Goal: Find specific page/section: Find specific page/section

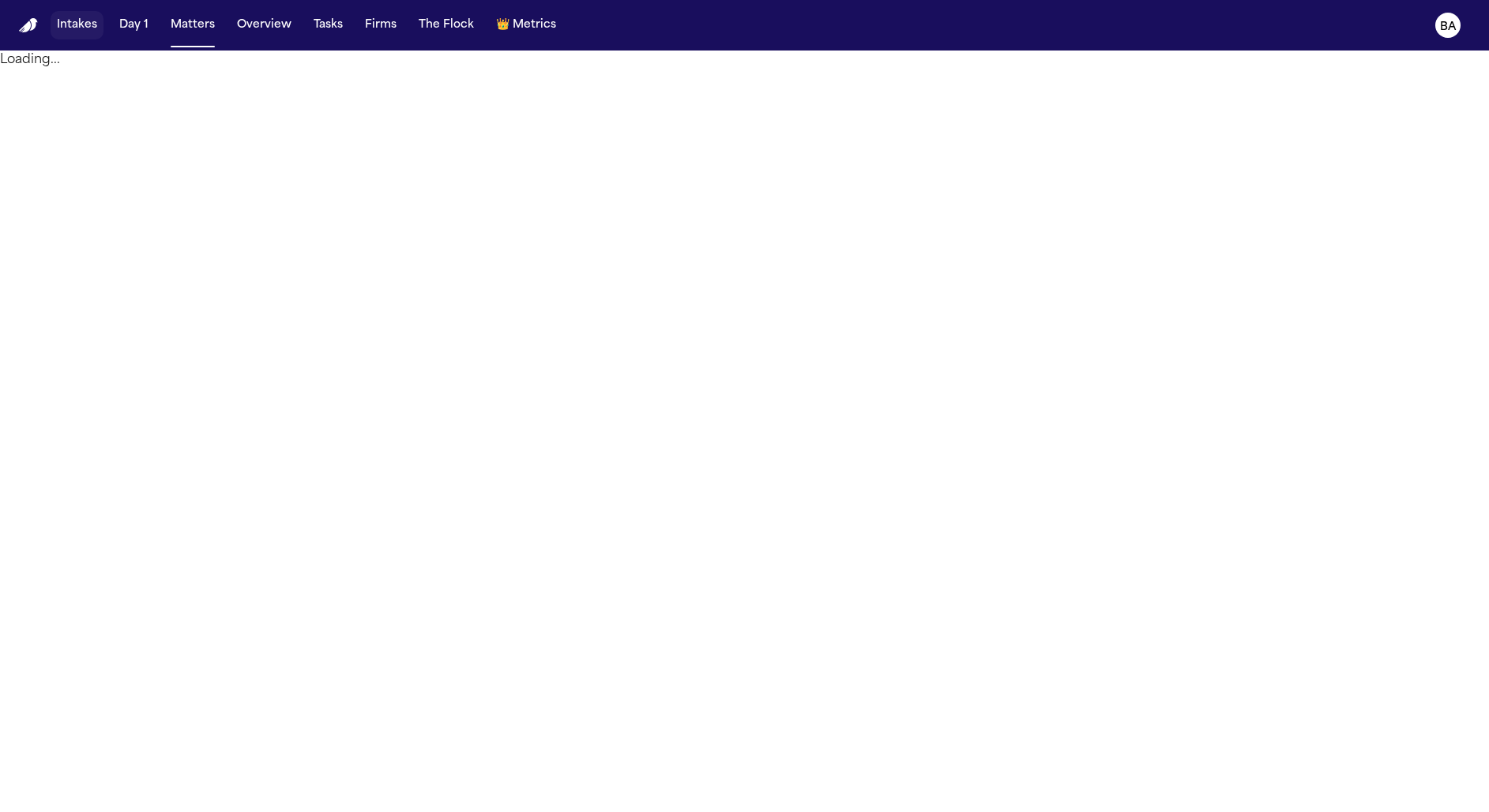
click at [78, 27] on button "Intakes" at bounding box center [77, 25] width 53 height 29
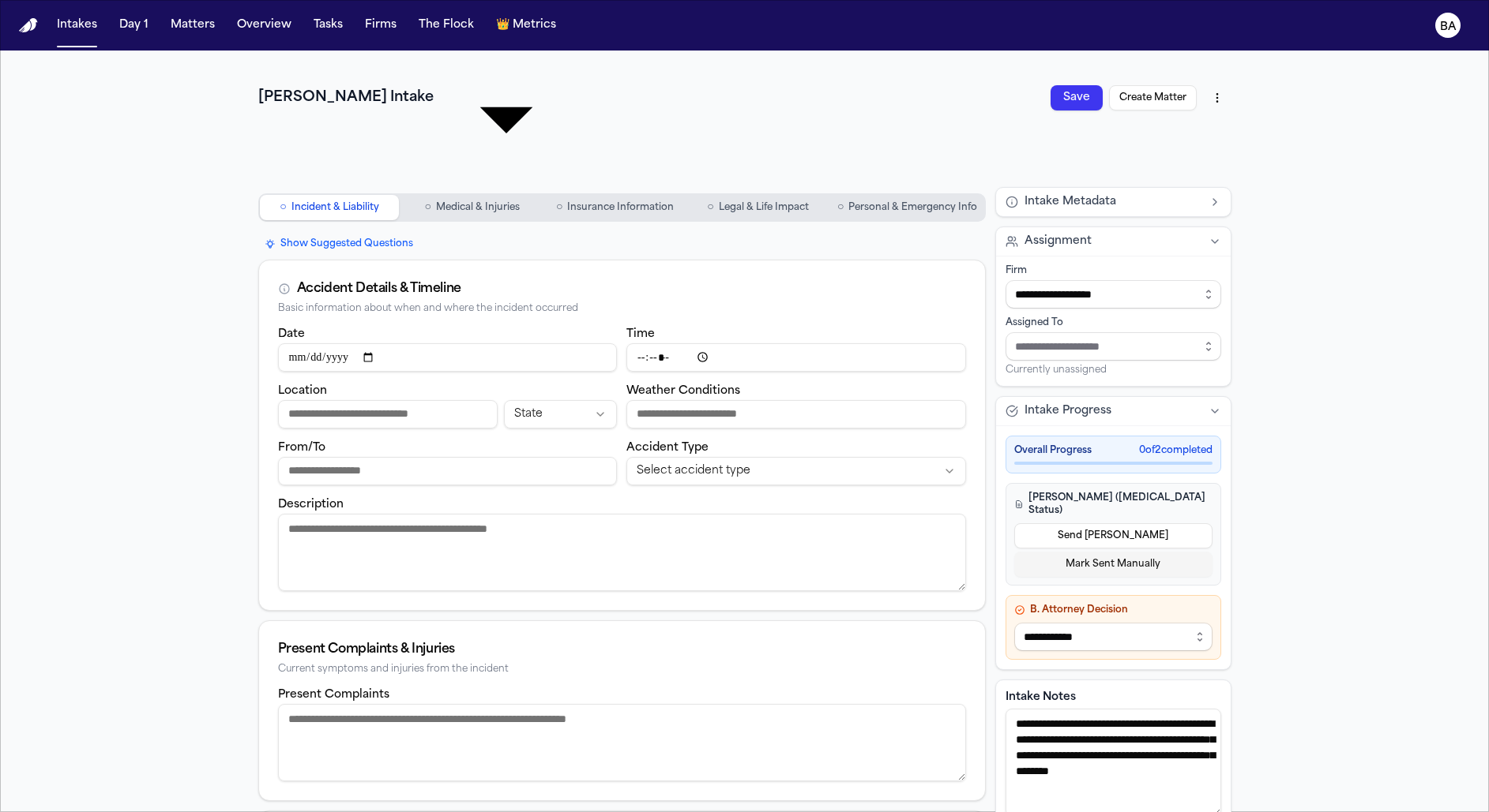
scroll to position [44, 0]
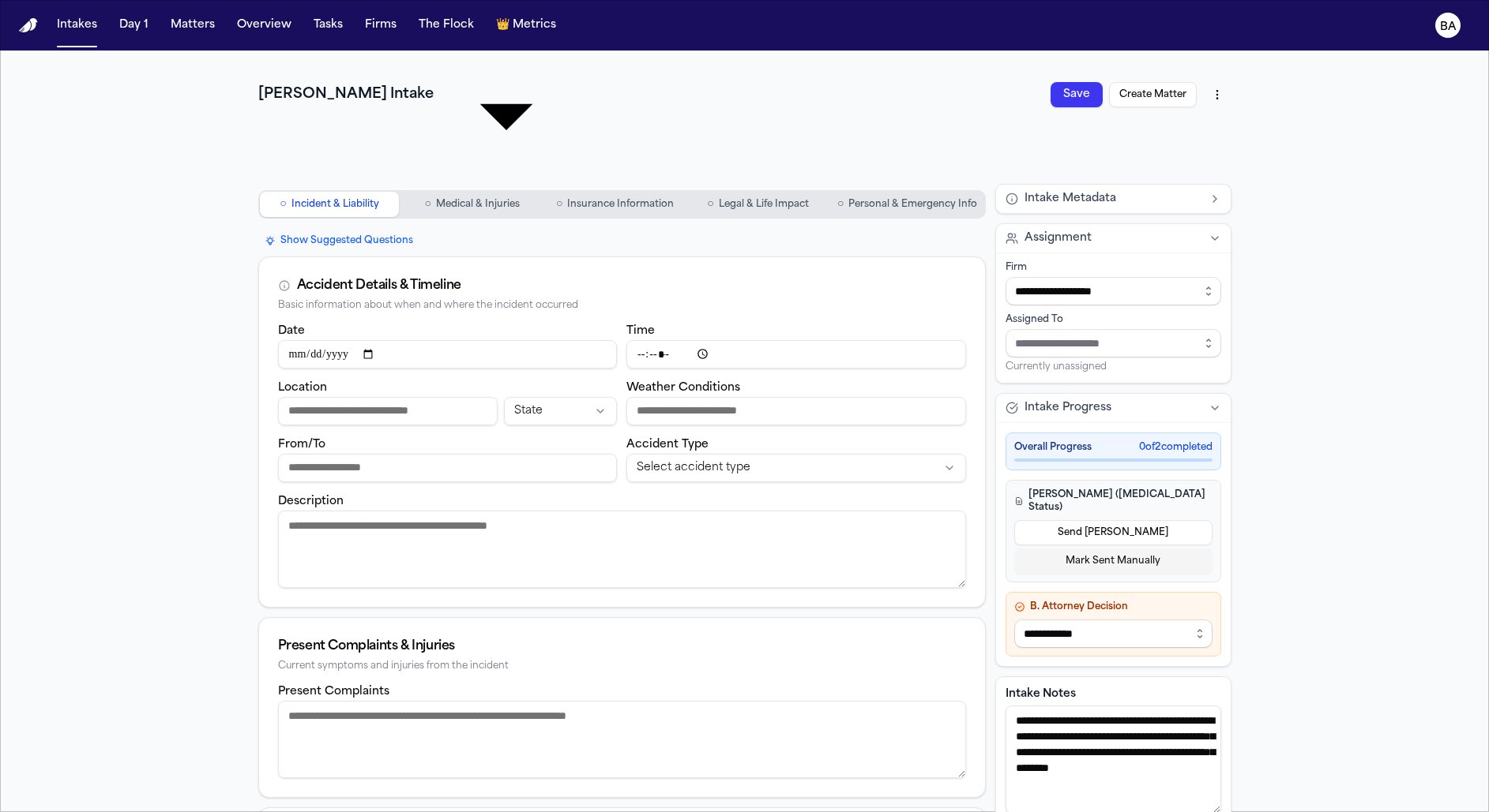
click at [1267, 574] on div "**********" at bounding box center [744, 618] width 1489 height 1223
click at [68, 31] on button "Intakes" at bounding box center [77, 25] width 53 height 29
